Goal: Information Seeking & Learning: Learn about a topic

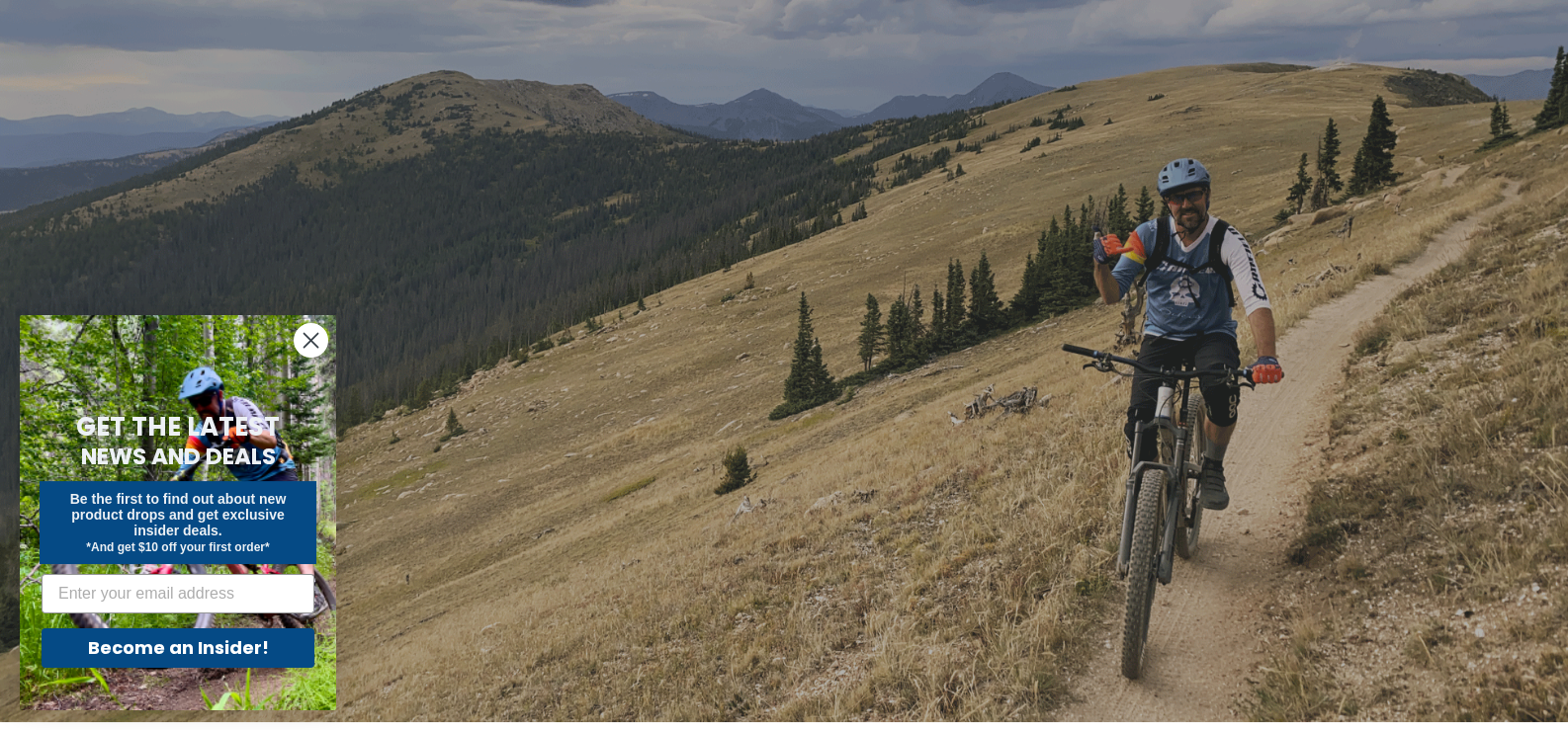
scroll to position [147, 0]
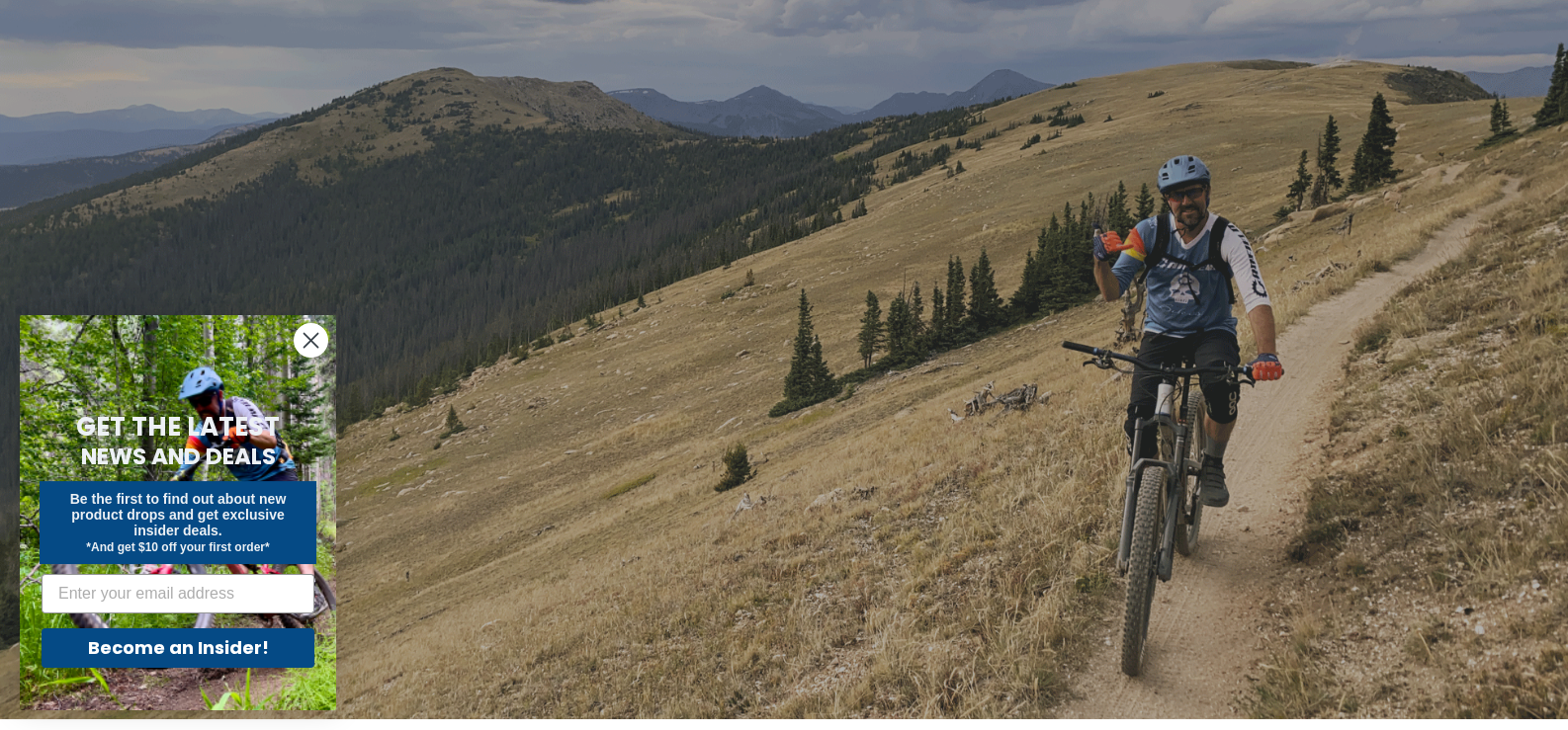
click at [309, 333] on circle "Close dialog" at bounding box center [311, 341] width 33 height 33
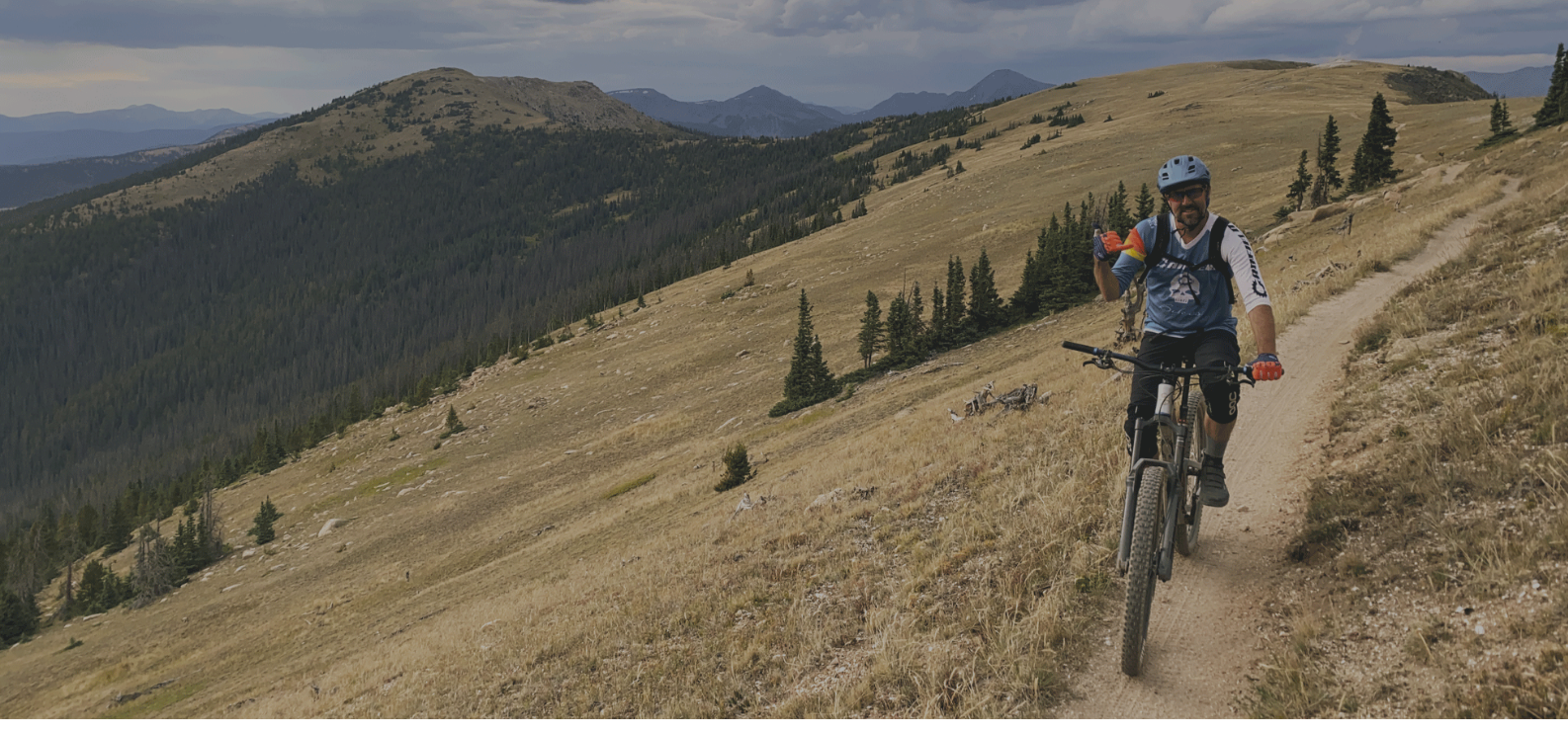
scroll to position [0, 0]
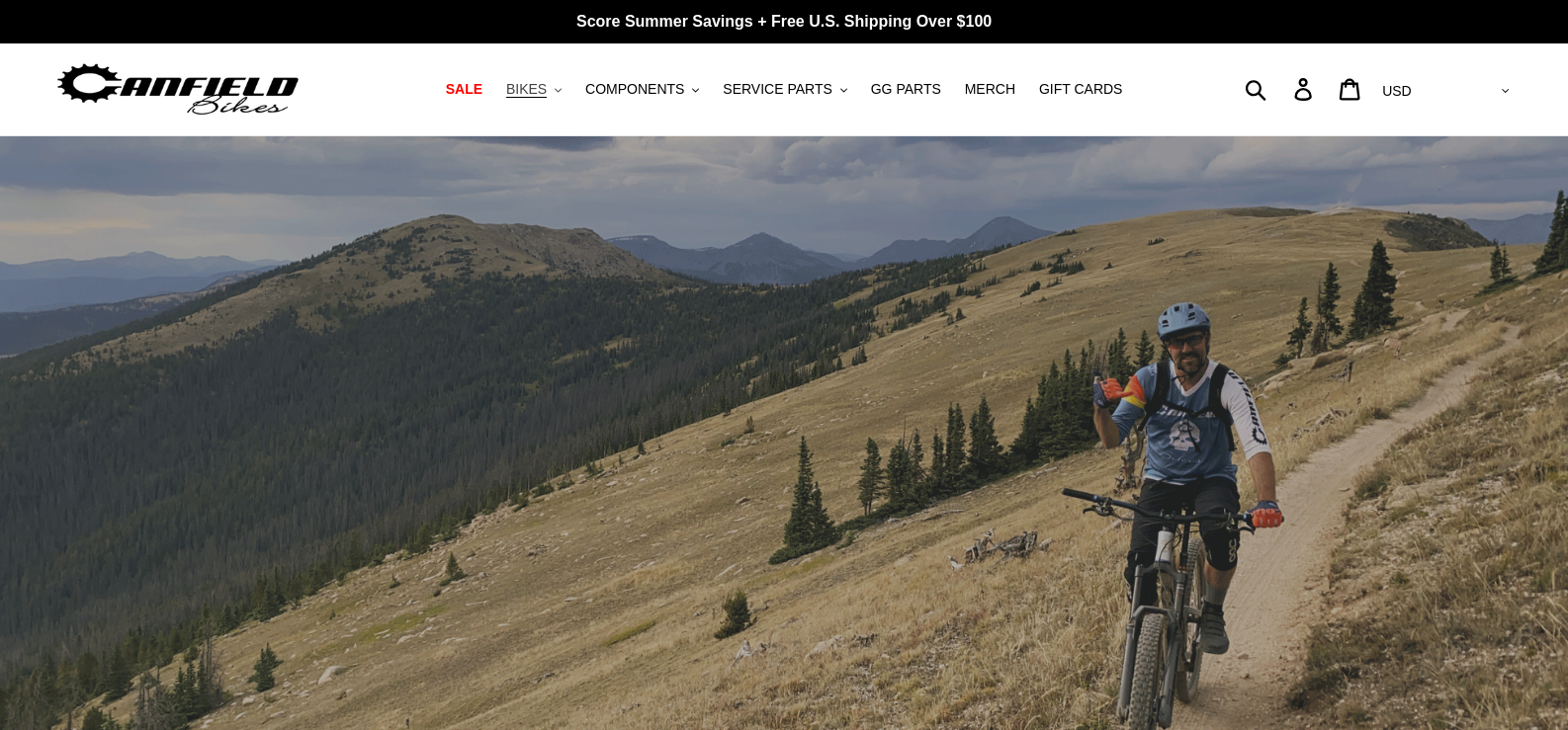
click at [547, 90] on span "BIKES" at bounding box center [526, 89] width 41 height 17
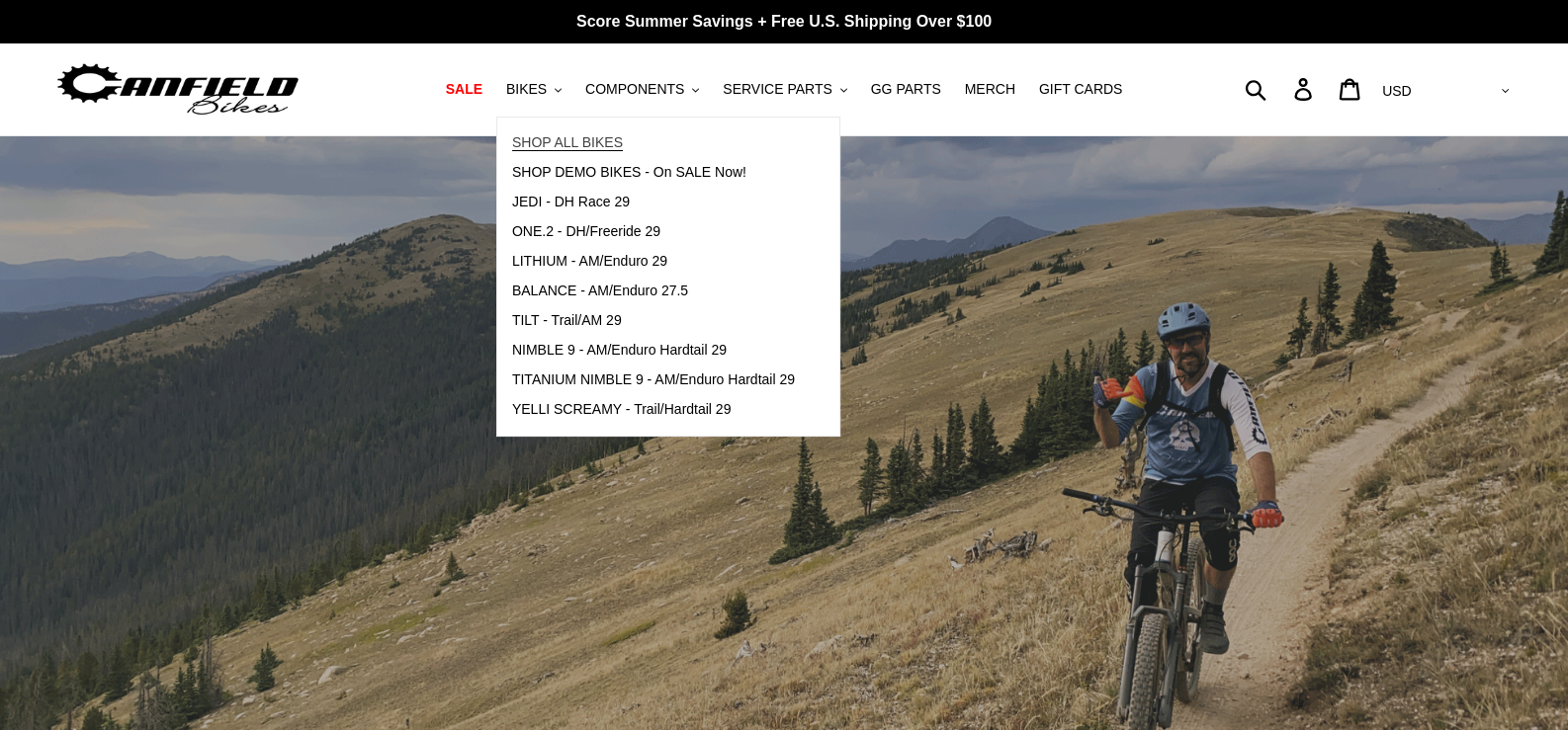
click at [570, 141] on span "SHOP ALL BIKES" at bounding box center [567, 142] width 111 height 17
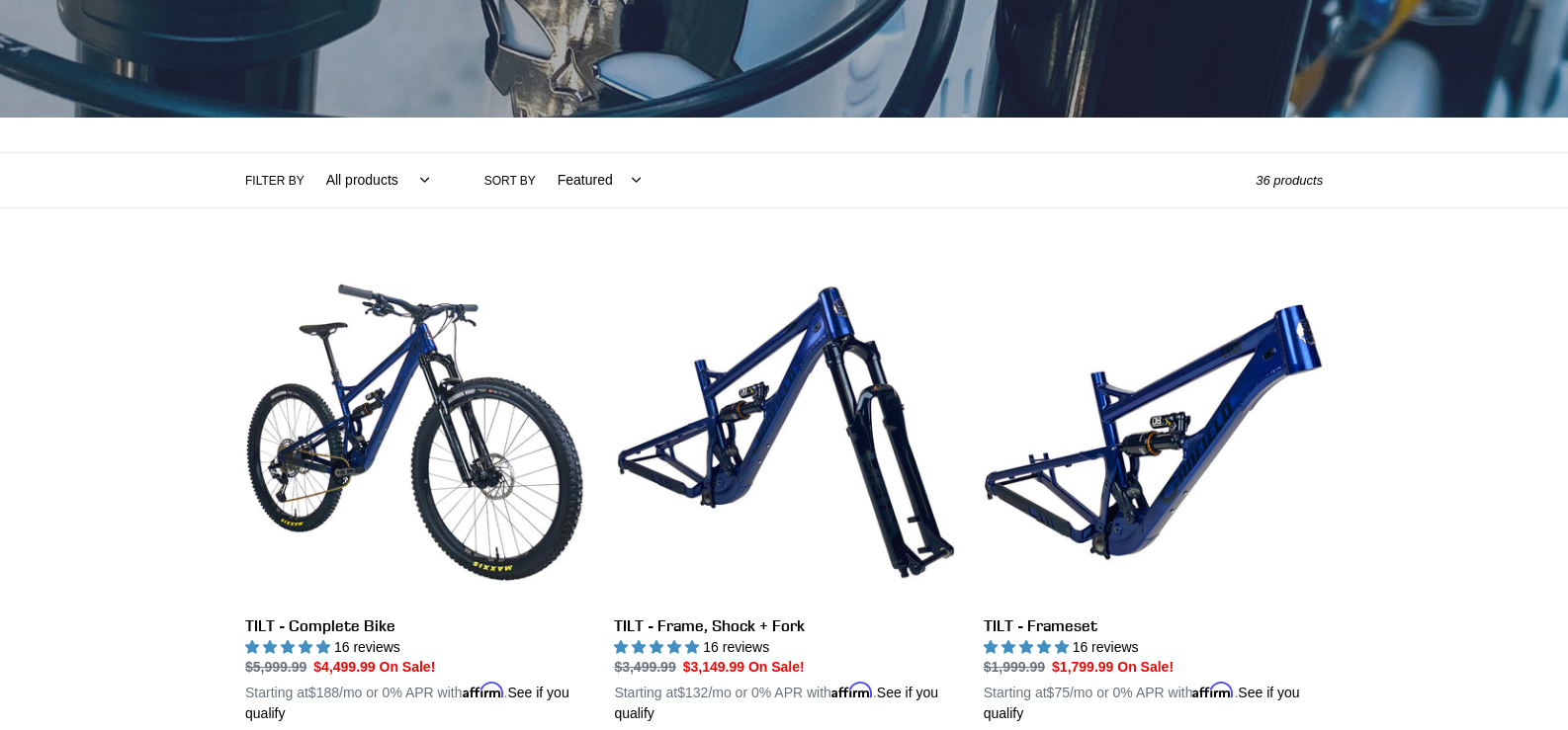
click at [570, 178] on select "Featured Best selling Alphabetically, A-Z Alphabetically, Z-A Price, low to hig…" at bounding box center [594, 180] width 109 height 55
select select "price-ascending"
click at [540, 153] on select "Featured Best selling Alphabetically, A-Z Alphabetically, Z-A Price, low to hig…" at bounding box center [594, 180] width 109 height 55
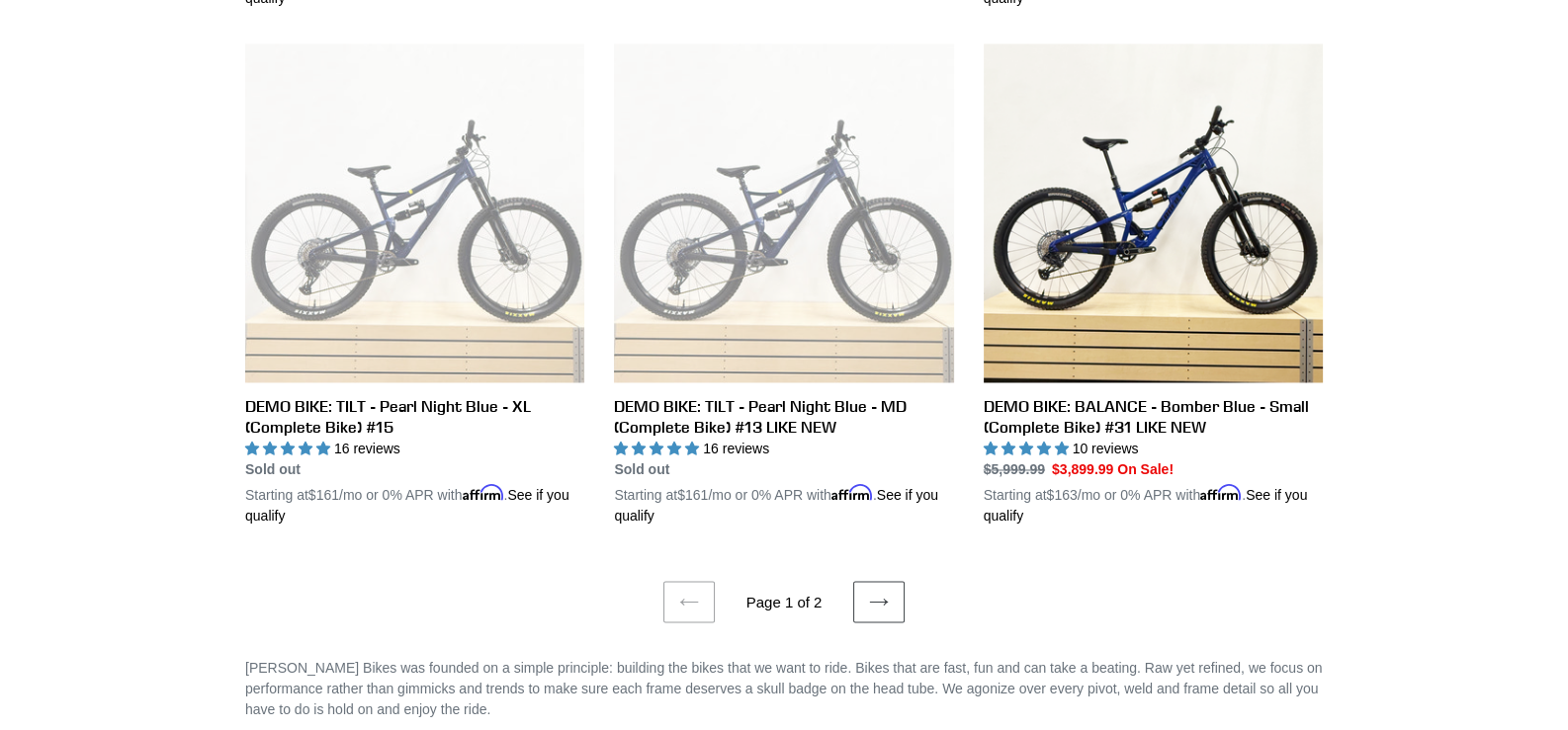
scroll to position [4103, 0]
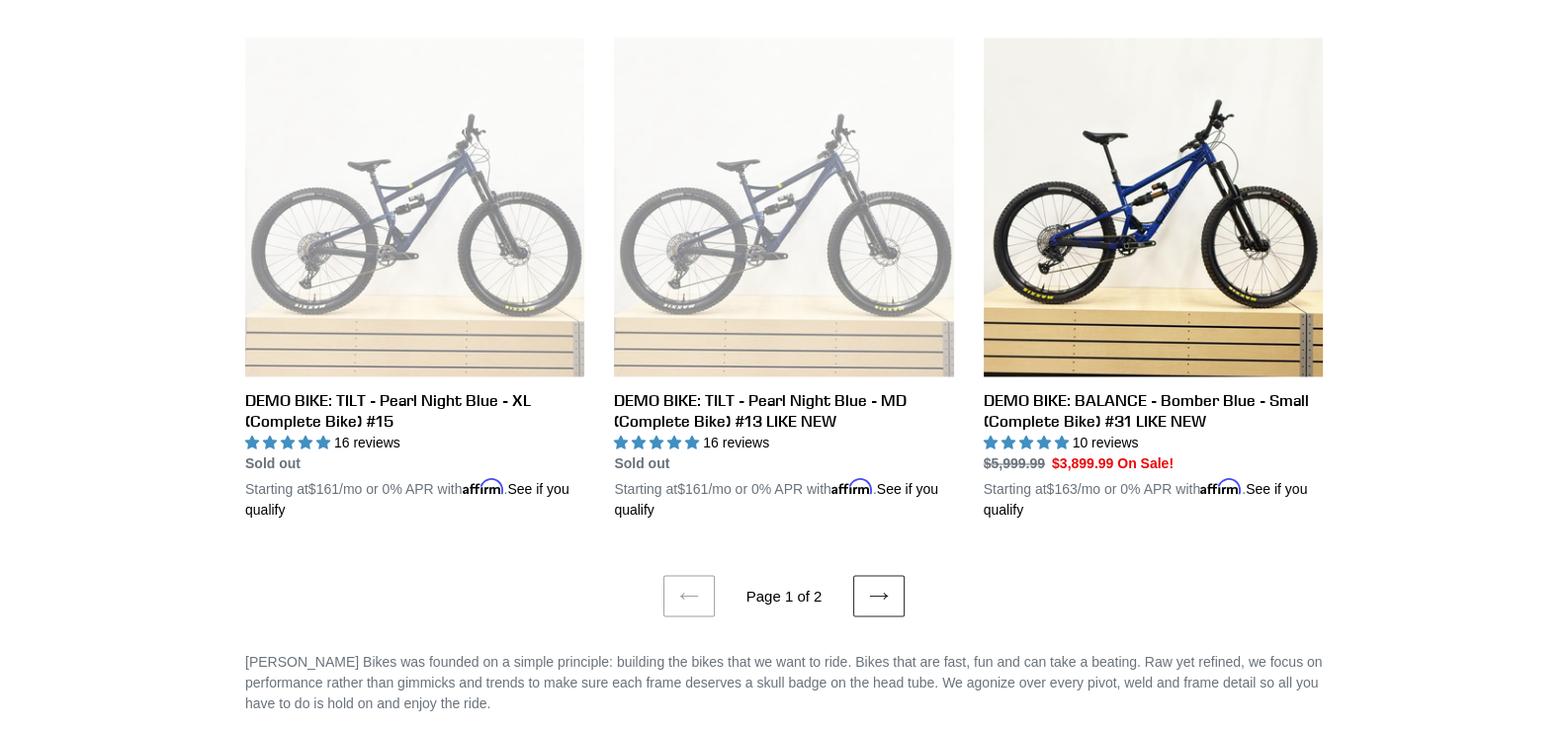
click at [889, 593] on link "Next page" at bounding box center [880, 597] width 52 height 42
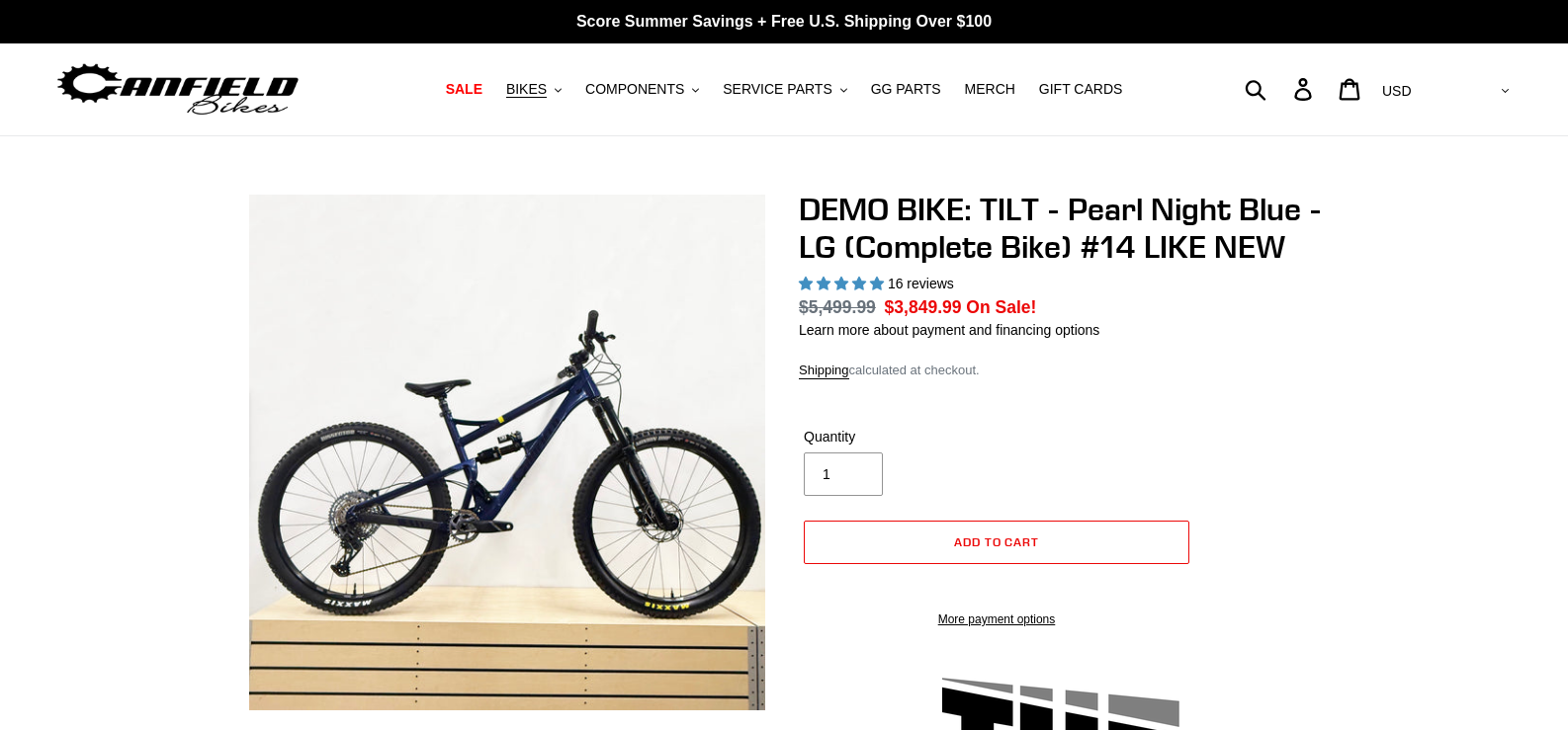
select select "highest-rating"
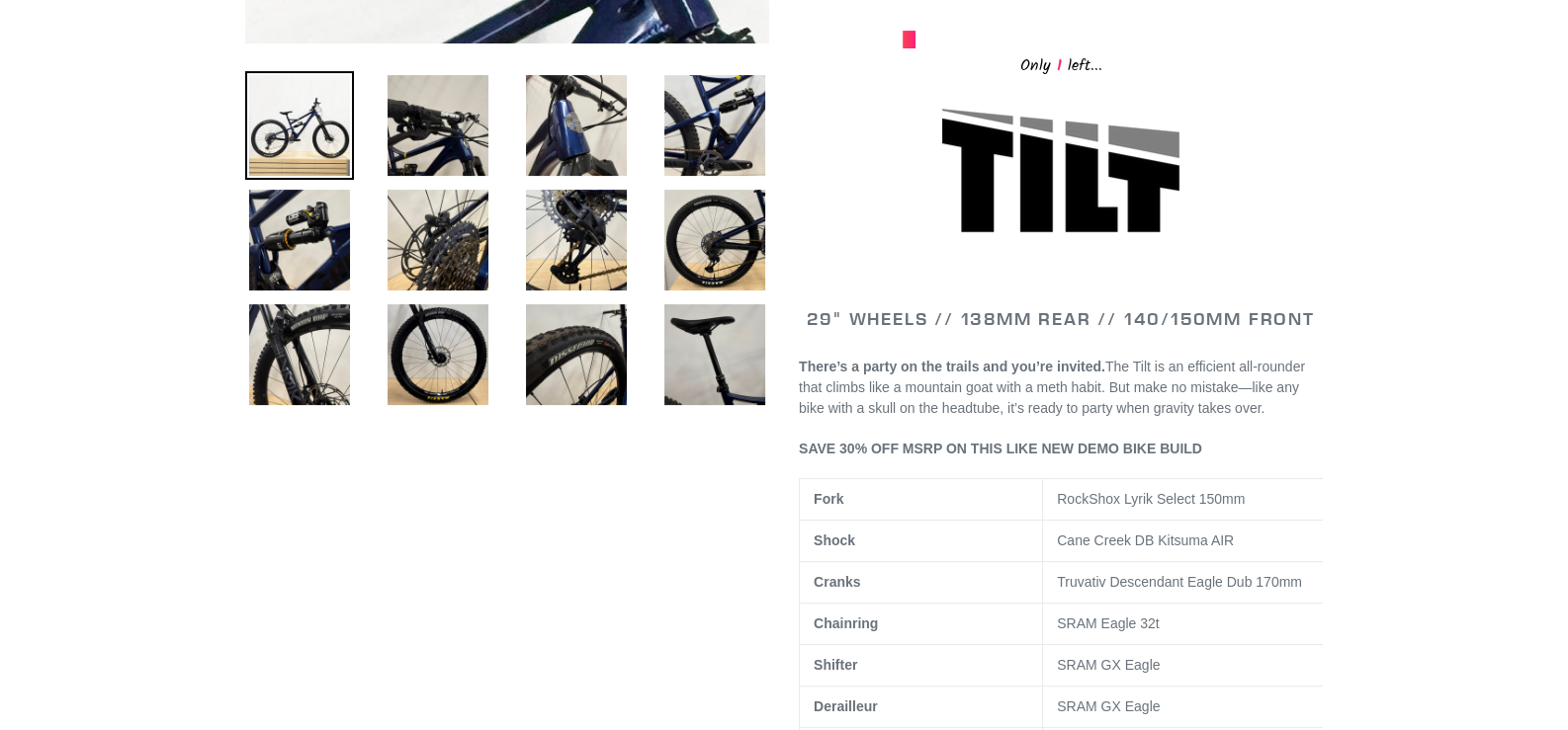
scroll to position [676, 0]
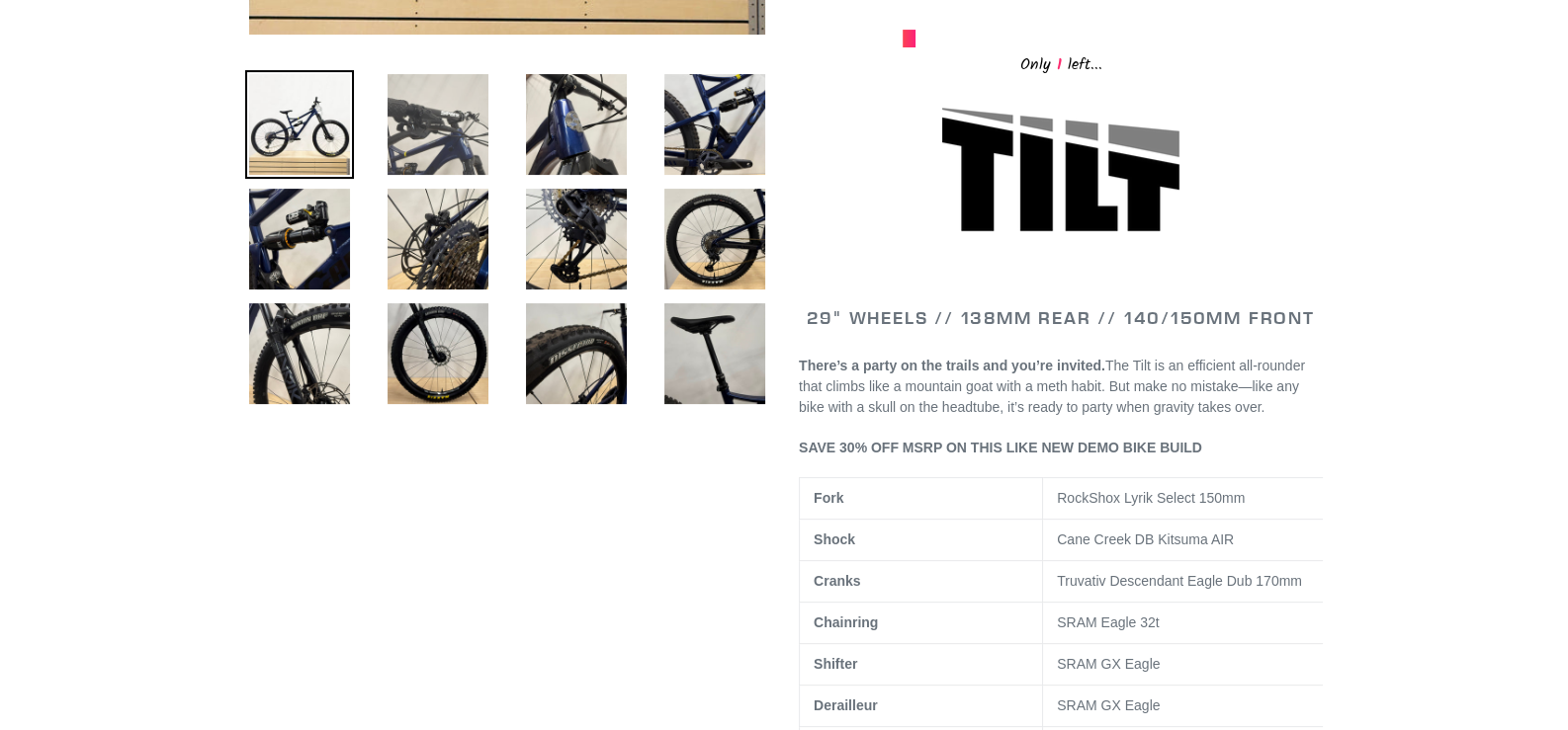
click at [440, 142] on img at bounding box center [437, 123] width 109 height 109
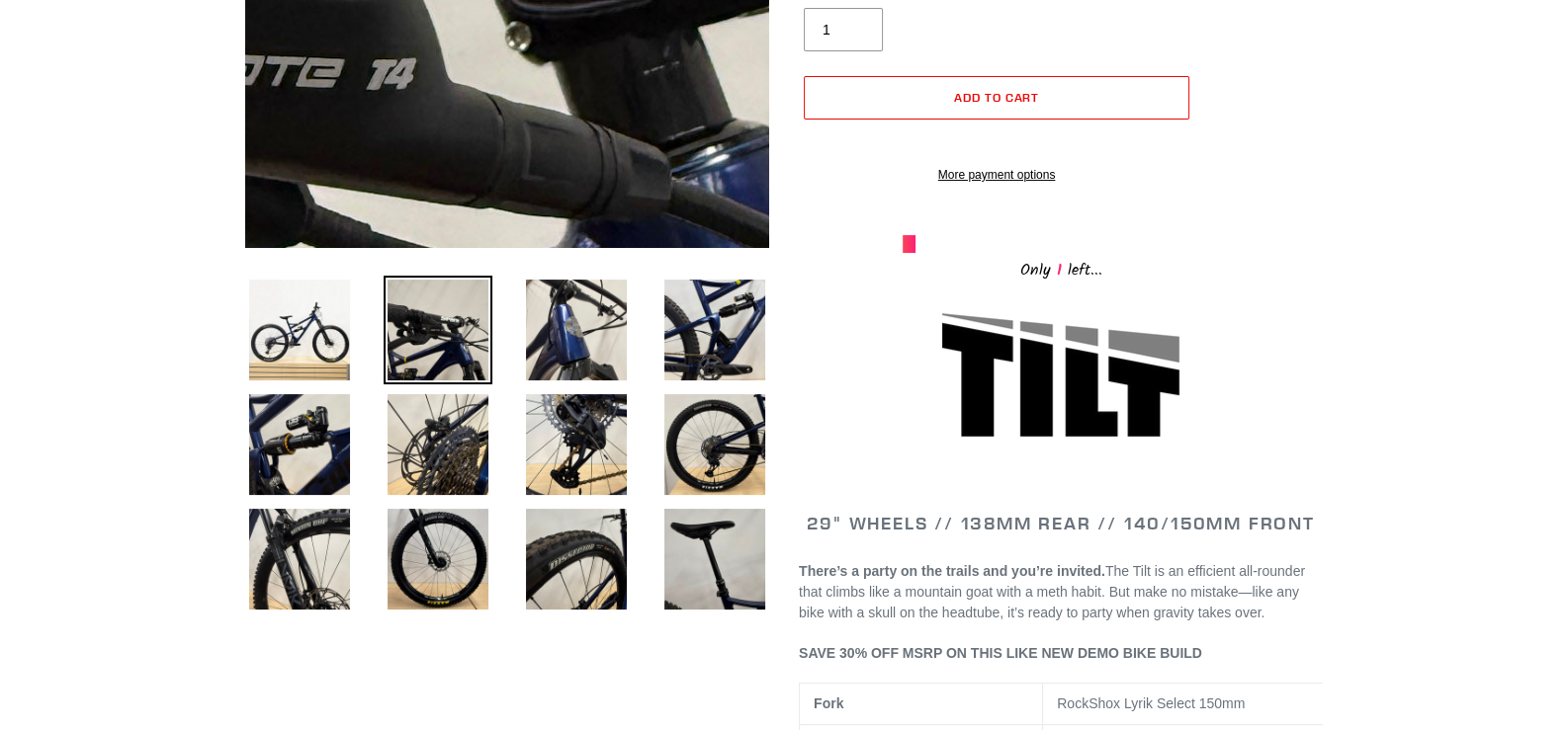
scroll to position [474, 0]
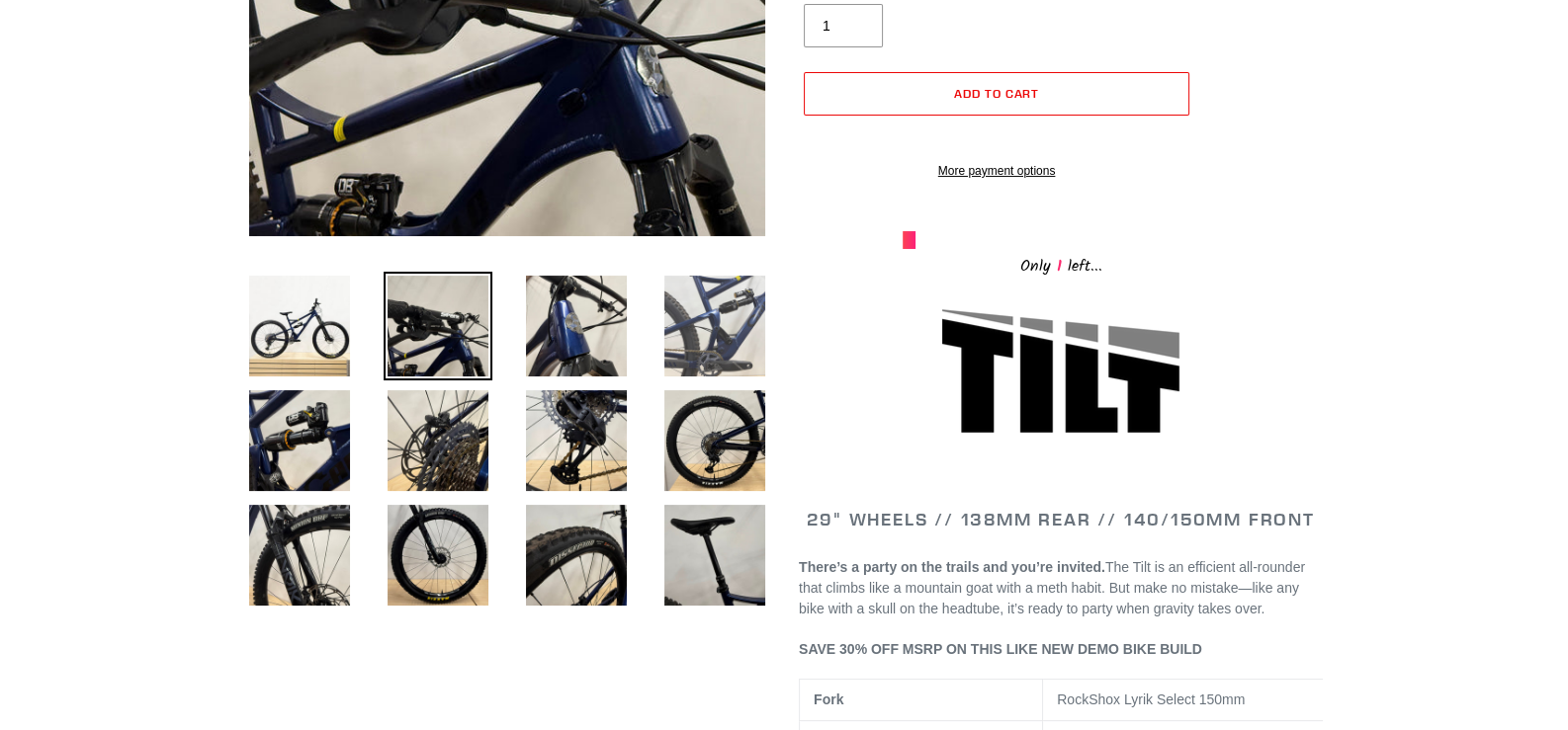
click at [721, 322] on img at bounding box center [714, 326] width 109 height 109
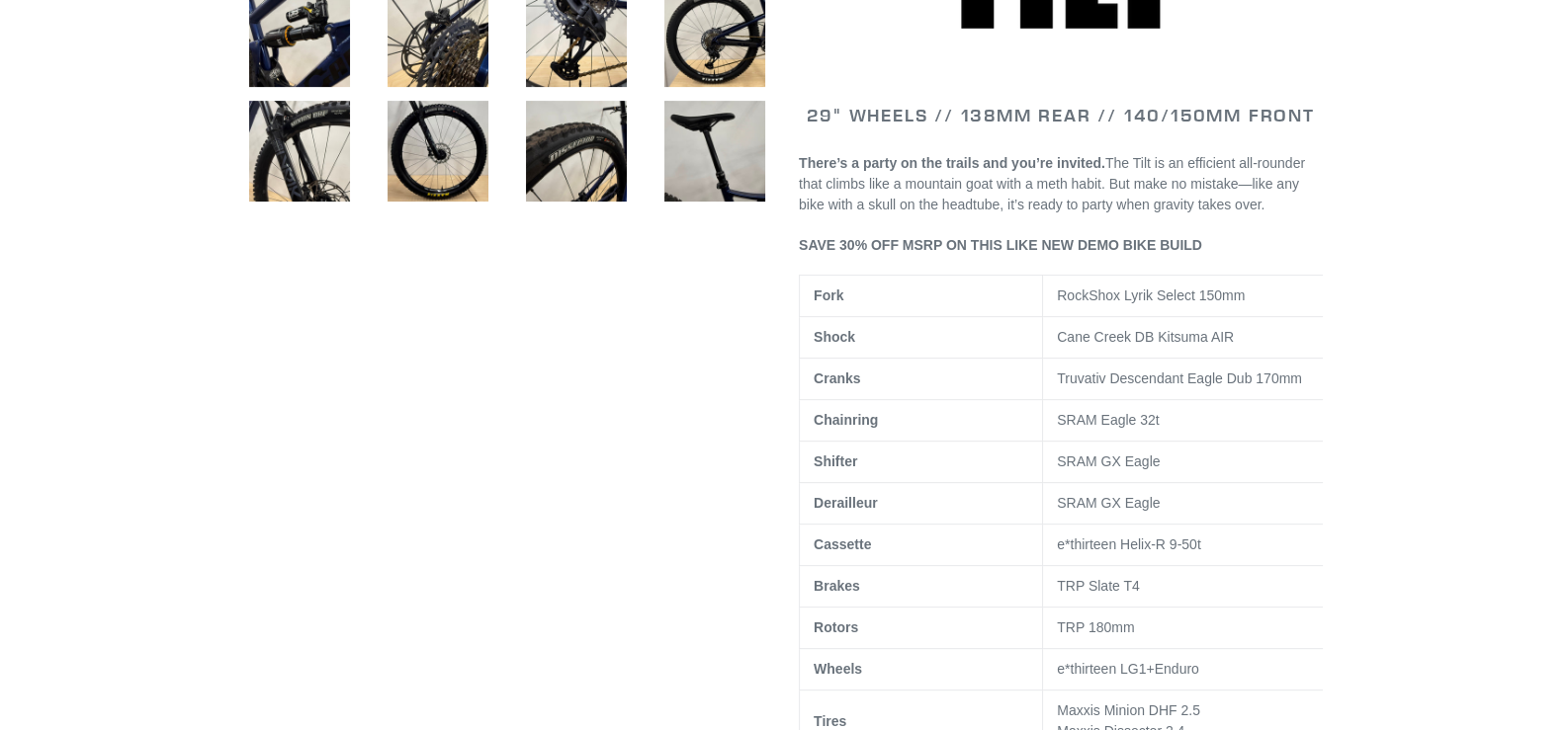
scroll to position [875, 0]
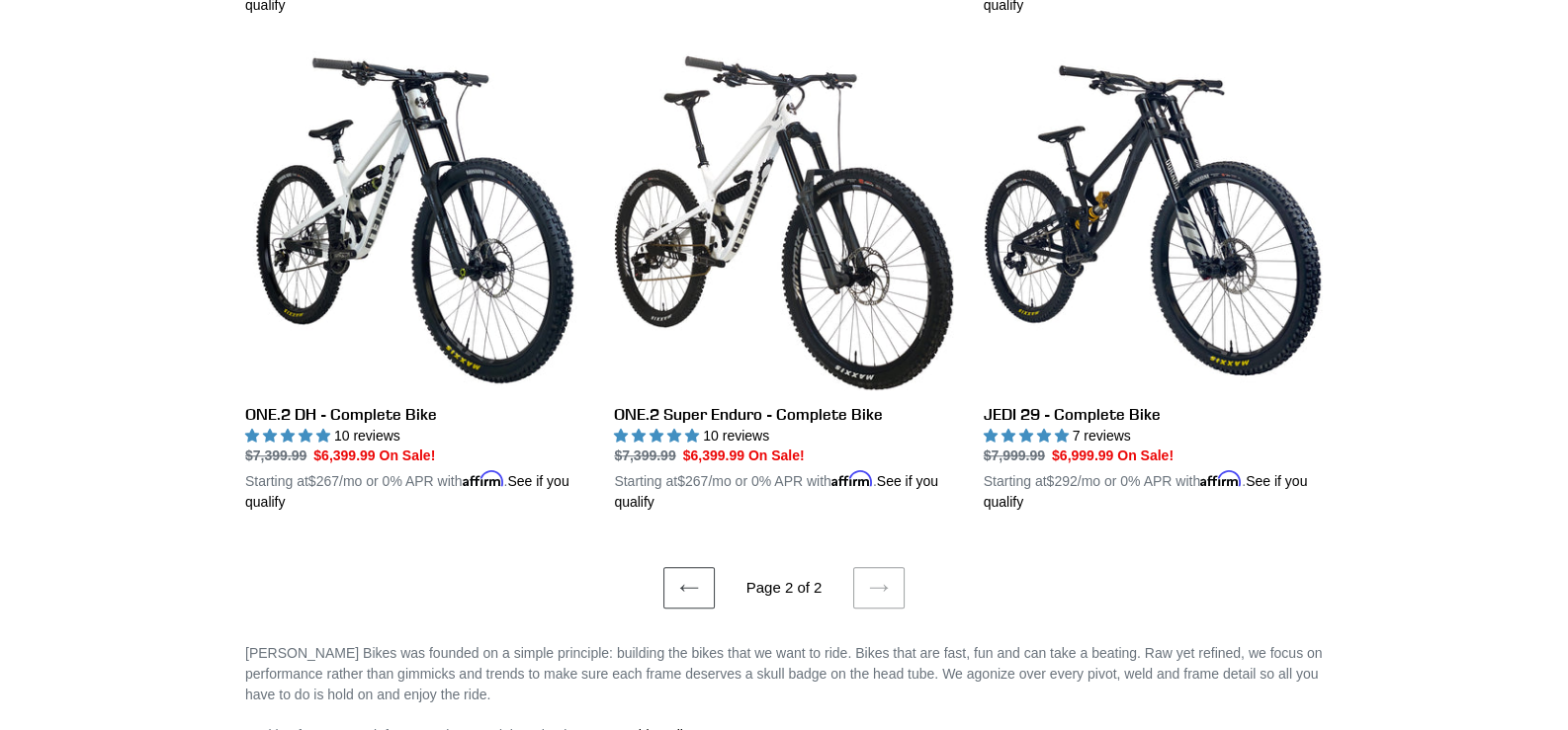
scroll to position [2083, 0]
